Goal: Task Accomplishment & Management: Complete application form

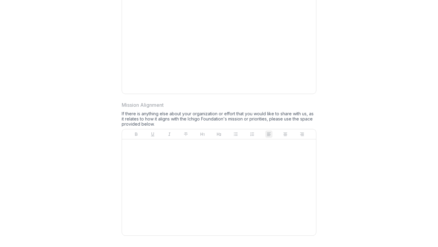
scroll to position [574, 0]
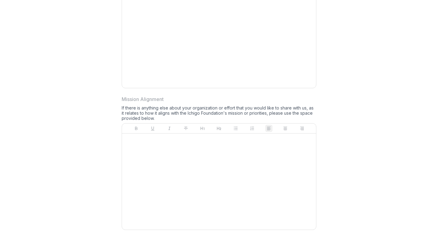
click at [191, 164] on div at bounding box center [219, 181] width 189 height 91
click at [167, 157] on div at bounding box center [219, 181] width 189 height 91
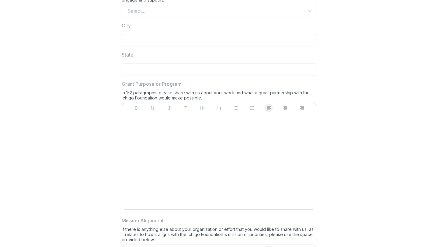
scroll to position [421, 0]
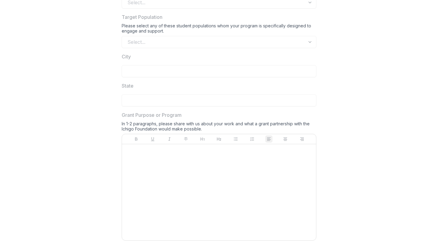
click at [166, 154] on div at bounding box center [219, 192] width 189 height 91
click at [159, 161] on div at bounding box center [219, 192] width 189 height 91
click at [159, 162] on div at bounding box center [219, 192] width 189 height 91
drag, startPoint x: 159, startPoint y: 162, endPoint x: 162, endPoint y: 139, distance: 23.3
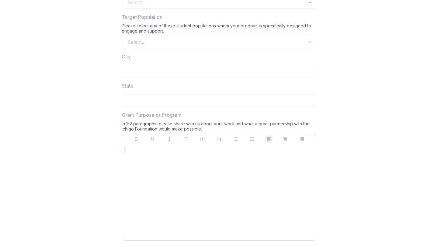
click at [159, 160] on div at bounding box center [219, 192] width 189 height 91
click at [148, 170] on div at bounding box center [219, 192] width 189 height 91
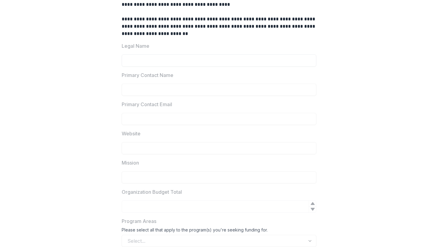
scroll to position [0, 0]
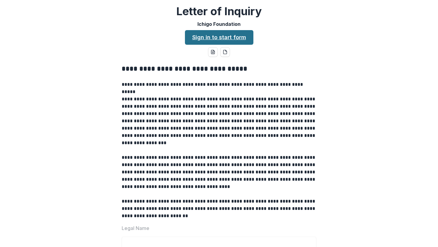
click at [218, 37] on link "Sign in to start form" at bounding box center [219, 37] width 68 height 15
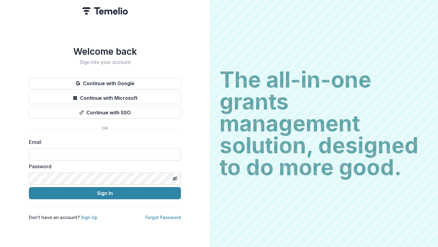
click at [119, 149] on input at bounding box center [105, 154] width 152 height 12
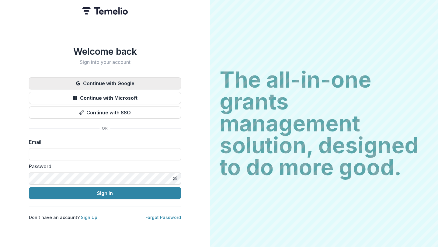
click at [110, 78] on button "Continue with Google" at bounding box center [105, 83] width 152 height 12
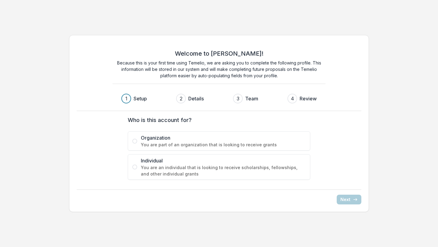
click at [187, 141] on span "Organization" at bounding box center [223, 137] width 165 height 7
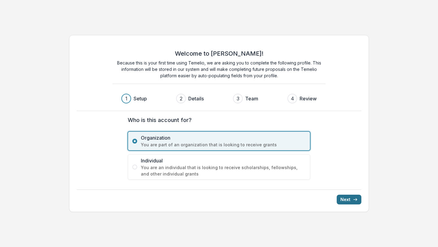
click at [352, 198] on button "Next" at bounding box center [349, 200] width 25 height 10
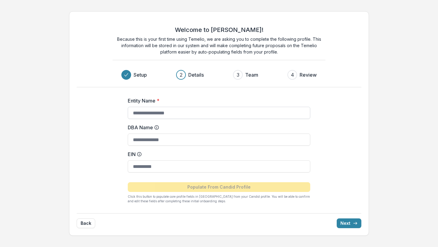
click at [235, 112] on input "Entity Name *" at bounding box center [219, 113] width 183 height 12
type input "**********"
click at [202, 137] on input "DBA Name" at bounding box center [219, 140] width 183 height 12
click at [192, 160] on div "EIN" at bounding box center [219, 162] width 183 height 22
click at [191, 163] on input "EIN" at bounding box center [219, 166] width 183 height 12
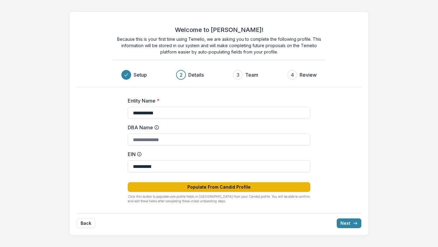
click at [169, 191] on button "Populate From Candid Profile" at bounding box center [219, 187] width 183 height 10
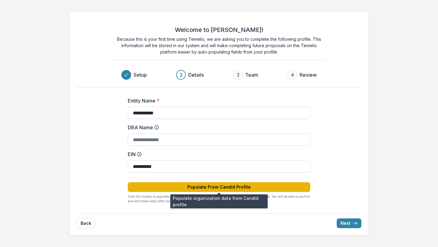
click at [185, 185] on button "Populate From Candid Profile" at bounding box center [219, 187] width 183 height 10
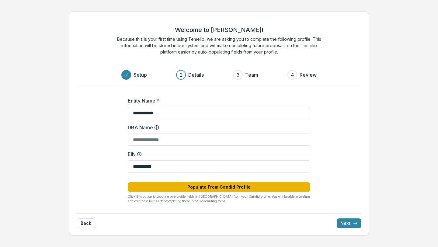
click at [196, 185] on button "Populate From Candid Profile" at bounding box center [219, 187] width 183 height 10
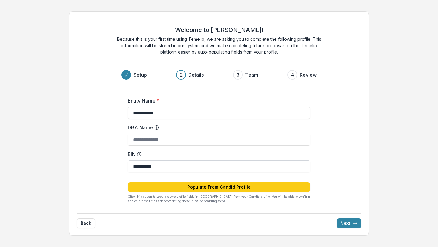
click at [183, 162] on input "**********" at bounding box center [219, 166] width 183 height 12
paste input
click at [183, 162] on input "**********" at bounding box center [219, 166] width 183 height 12
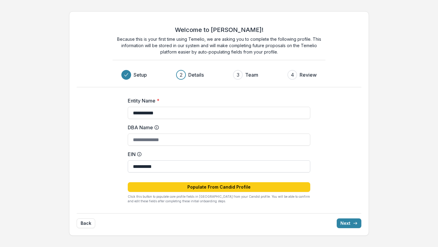
click at [183, 162] on input "**********" at bounding box center [219, 166] width 183 height 12
paste input
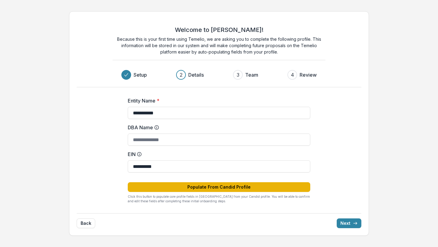
type input "**********"
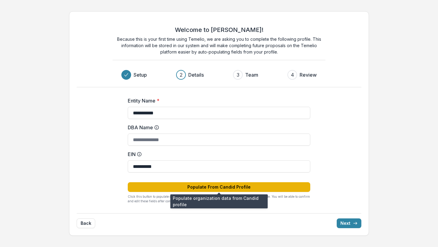
click at [183, 189] on button "Populate From Candid Profile" at bounding box center [219, 187] width 183 height 10
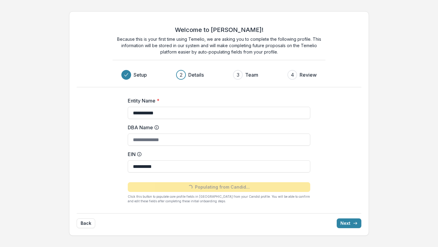
type input "**********"
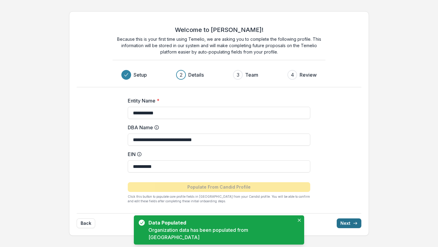
click at [345, 219] on button "Next" at bounding box center [349, 224] width 25 height 10
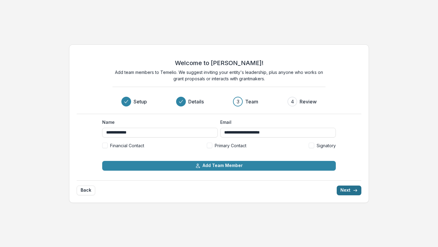
click at [341, 190] on button "Next" at bounding box center [349, 191] width 25 height 10
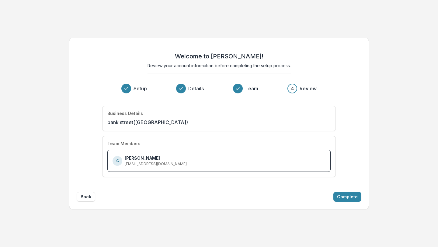
click at [348, 191] on div "Back Complete" at bounding box center [219, 194] width 285 height 15
click at [344, 196] on button "Complete" at bounding box center [348, 197] width 28 height 10
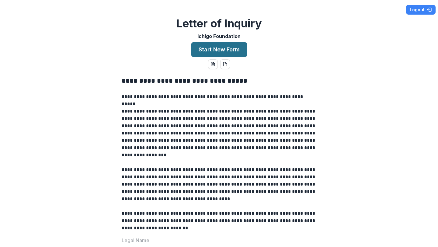
click at [231, 52] on button "Start New Form" at bounding box center [219, 49] width 56 height 15
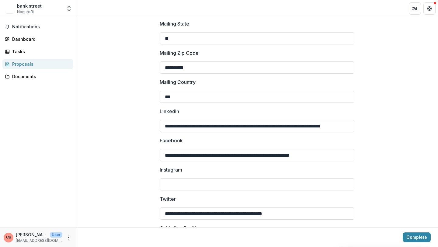
scroll to position [821, 0]
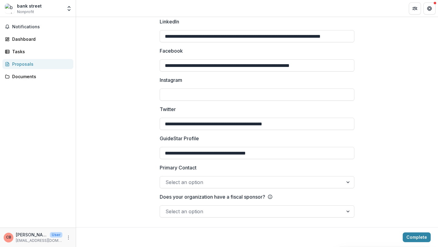
click at [46, 63] on div "Proposals" at bounding box center [40, 64] width 56 height 6
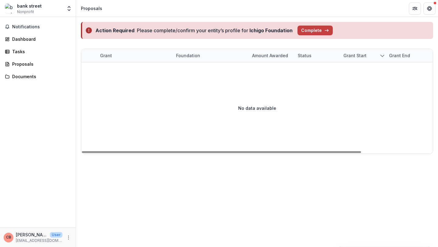
click at [188, 52] on div "Foundation" at bounding box center [188, 55] width 31 height 6
click at [141, 52] on div "Grant" at bounding box center [135, 55] width 76 height 13
click at [125, 54] on div "Grant" at bounding box center [135, 55] width 76 height 13
click at [30, 34] on link "Dashboard" at bounding box center [37, 39] width 71 height 10
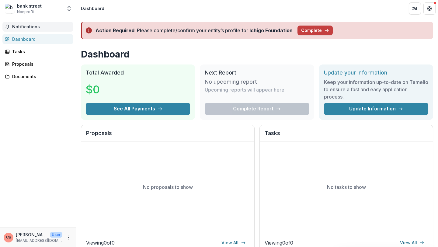
click at [28, 27] on span "Notifications" at bounding box center [41, 26] width 59 height 5
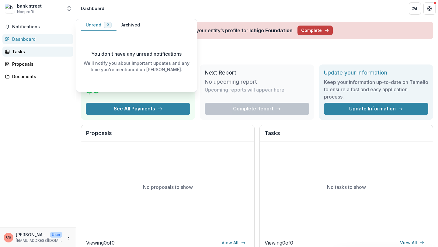
click at [26, 52] on div "Tasks" at bounding box center [40, 51] width 56 height 6
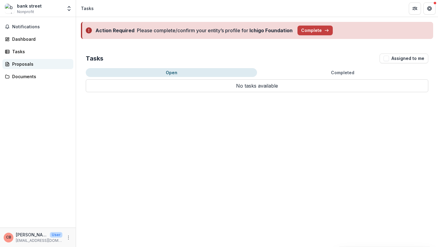
click at [24, 63] on div "Proposals" at bounding box center [40, 64] width 56 height 6
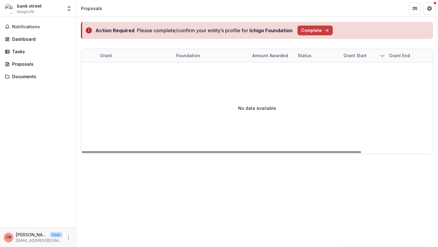
click at [128, 85] on div "No data available" at bounding box center [257, 107] width 352 height 91
click at [300, 32] on button "Complete" at bounding box center [315, 31] width 35 height 10
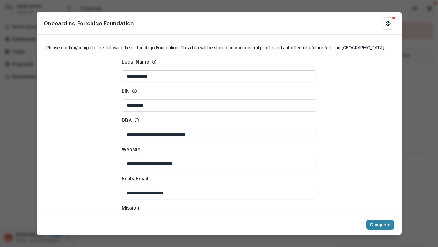
click at [268, 77] on input "**********" at bounding box center [219, 76] width 195 height 12
click at [232, 132] on input "**********" at bounding box center [219, 135] width 195 height 12
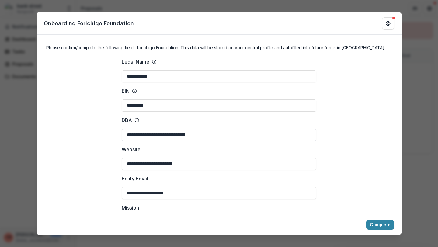
click at [232, 132] on input "**********" at bounding box center [219, 135] width 195 height 12
click at [180, 76] on input "**********" at bounding box center [219, 76] width 195 height 12
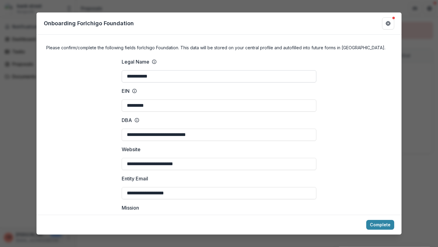
paste input "**********"
type input "**********"
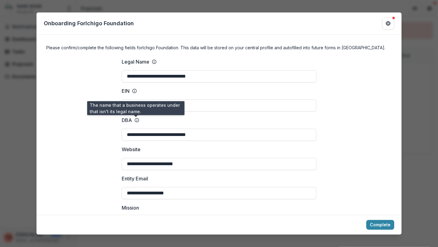
click at [137, 121] on icon at bounding box center [137, 120] width 5 height 5
click at [137, 129] on input "**********" at bounding box center [219, 135] width 195 height 12
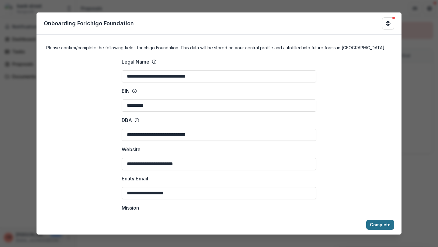
click at [372, 222] on button "Complete" at bounding box center [381, 225] width 28 height 10
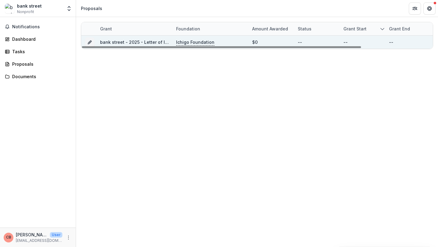
click at [146, 44] on link "bank street - 2025 - Letter of Inquiry" at bounding box center [139, 42] width 78 height 5
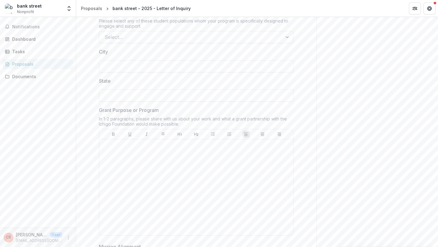
scroll to position [631, 0]
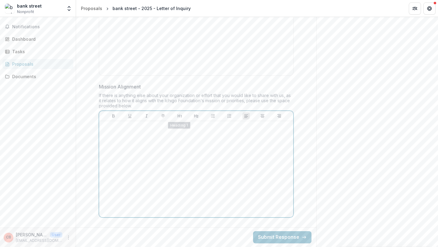
click at [173, 128] on p at bounding box center [196, 127] width 189 height 7
drag, startPoint x: 196, startPoint y: 130, endPoint x: 89, endPoint y: 128, distance: 107.2
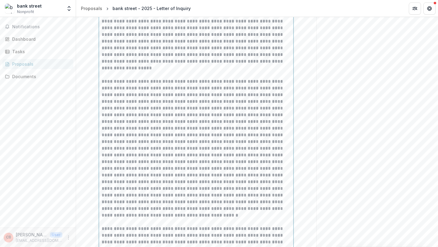
scroll to position [1253, 0]
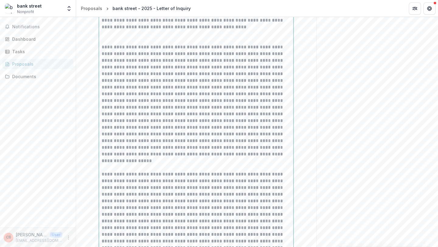
click at [178, 154] on p at bounding box center [196, 101] width 189 height 114
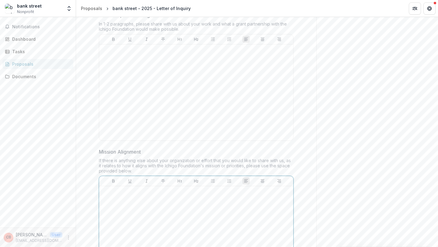
scroll to position [539, 0]
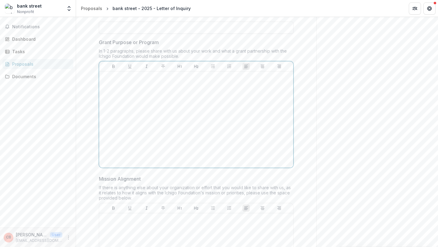
click at [203, 115] on div at bounding box center [196, 119] width 189 height 91
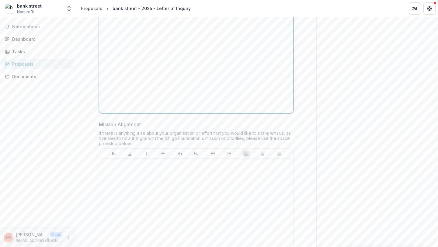
scroll to position [628, 0]
